Goal: Task Accomplishment & Management: Use online tool/utility

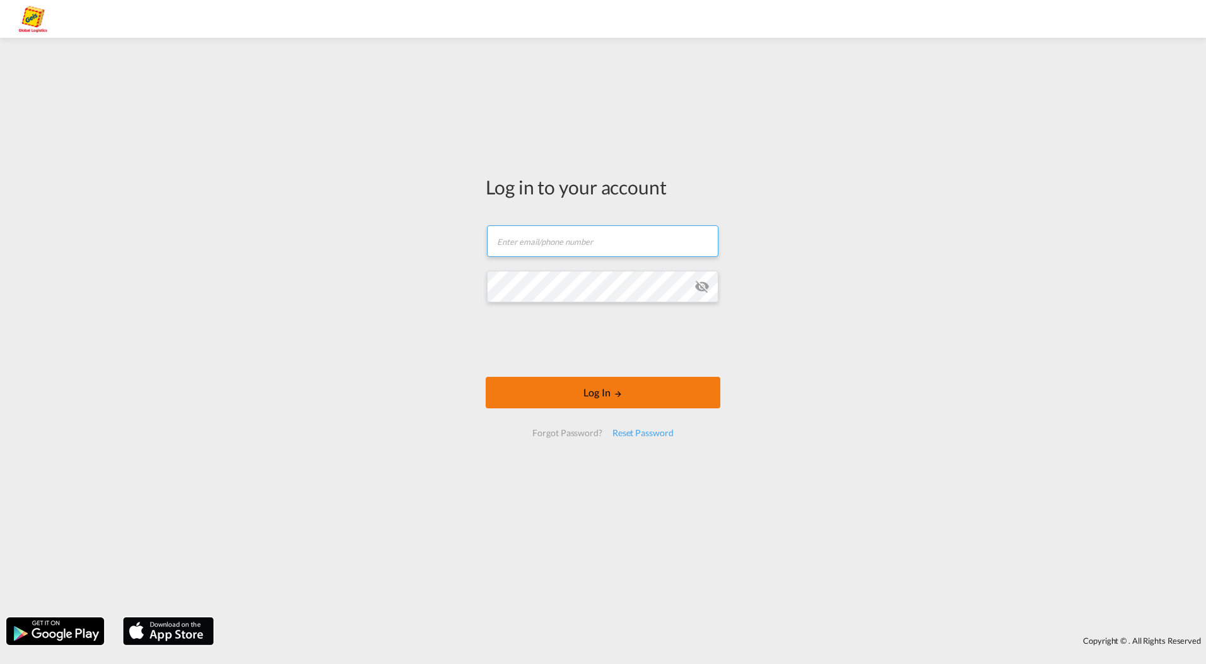
type input "[EMAIL_ADDRESS][PERSON_NAME][DOMAIN_NAME]"
click at [592, 395] on button "Log In" at bounding box center [603, 393] width 235 height 32
